Goal: Task Accomplishment & Management: Complete application form

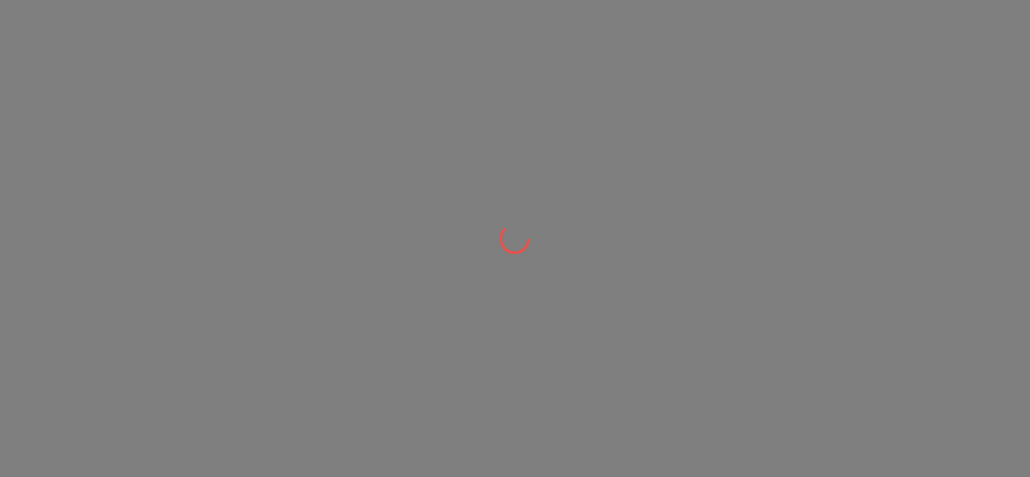
click at [368, 114] on div at bounding box center [515, 238] width 1030 height 477
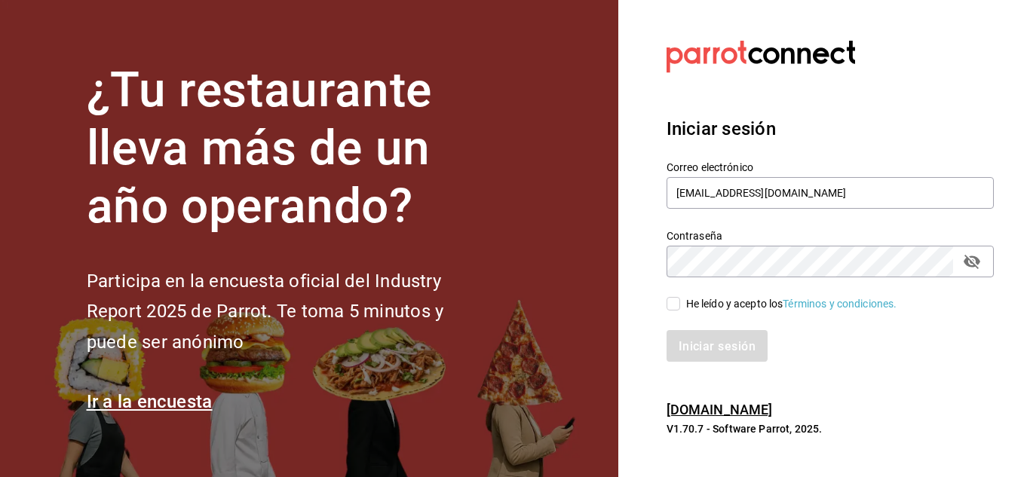
click at [691, 307] on font "He leído y acepto los" at bounding box center [734, 304] width 97 height 12
click at [680, 307] on input "He leído y acepto los Términos y condiciones." at bounding box center [674, 304] width 14 height 14
checkbox input "true"
click at [704, 349] on font "Iniciar sesión" at bounding box center [718, 346] width 77 height 14
